Goal: Use online tool/utility: Utilize a website feature to perform a specific function

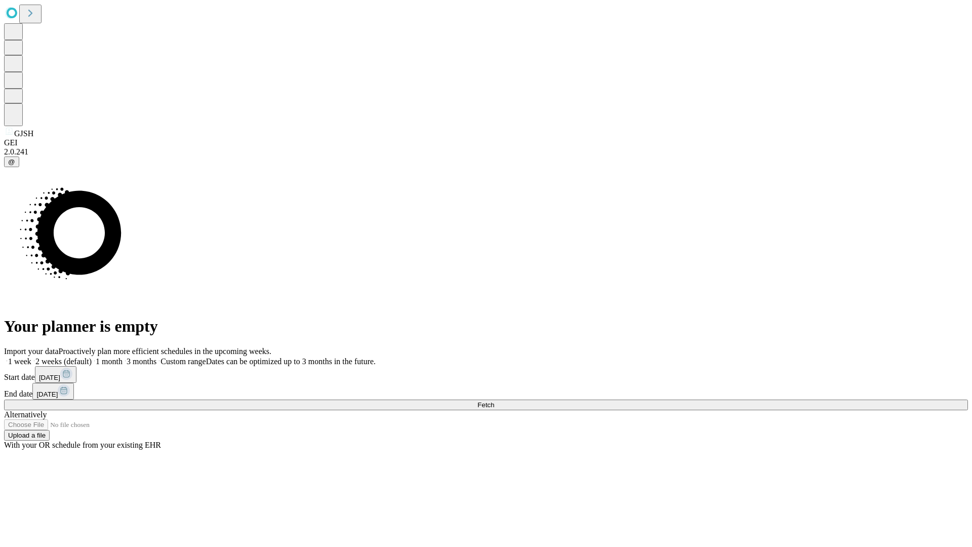
click at [494, 401] on span "Fetch" at bounding box center [485, 405] width 17 height 8
